Goal: Information Seeking & Learning: Learn about a topic

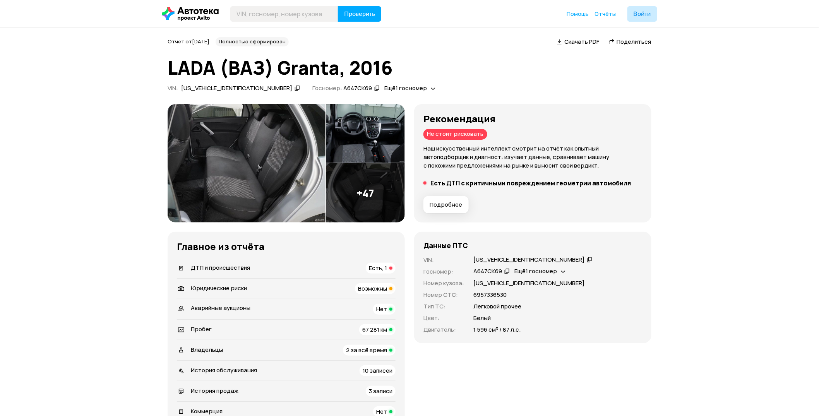
click at [443, 203] on span "Подробнее" at bounding box center [446, 205] width 33 height 8
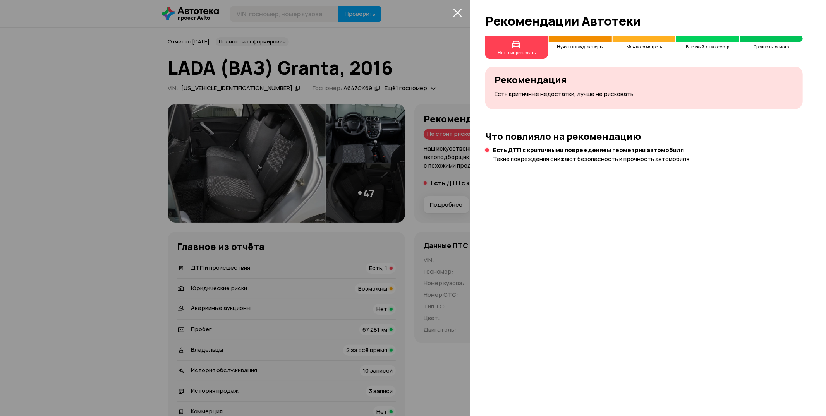
click at [557, 91] on p "Есть критичные недостатки, лучше не рисковать" at bounding box center [643, 94] width 299 height 9
click at [524, 165] on div "Не стоит рисковать Нужен взгляд эксперта Можно осмотреть Выезжайте на осмотр Ср…" at bounding box center [647, 226] width 356 height 380
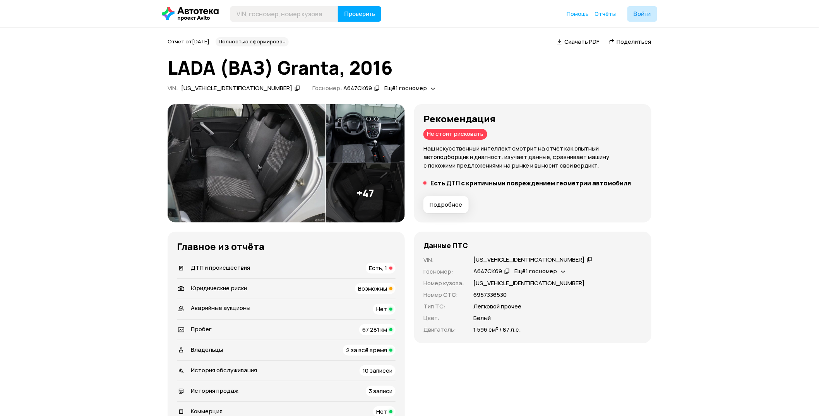
click at [389, 270] on div "Есть, 1" at bounding box center [381, 268] width 30 height 11
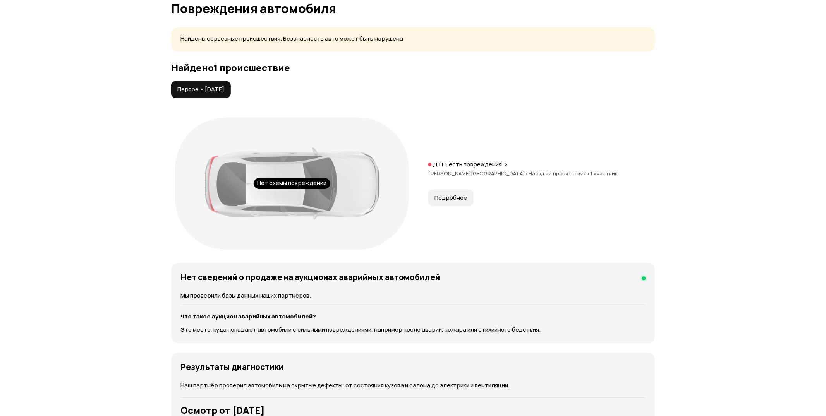
scroll to position [786, 0]
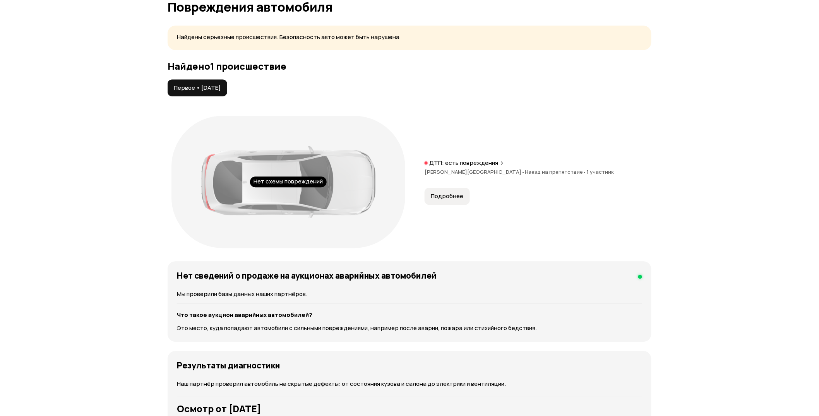
click at [433, 192] on button "Подробнее" at bounding box center [447, 196] width 45 height 17
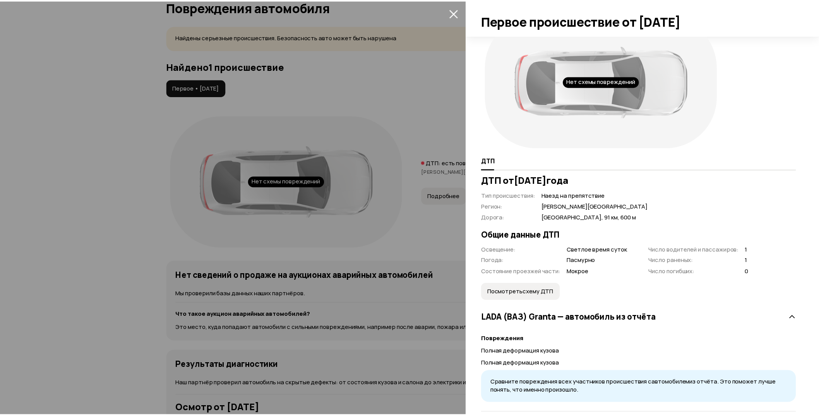
scroll to position [36, 0]
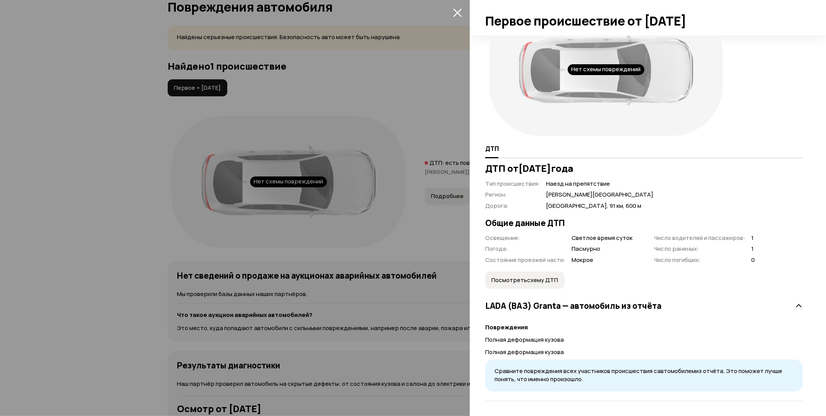
click at [396, 292] on div at bounding box center [413, 208] width 826 height 416
